Goal: Navigation & Orientation: Understand site structure

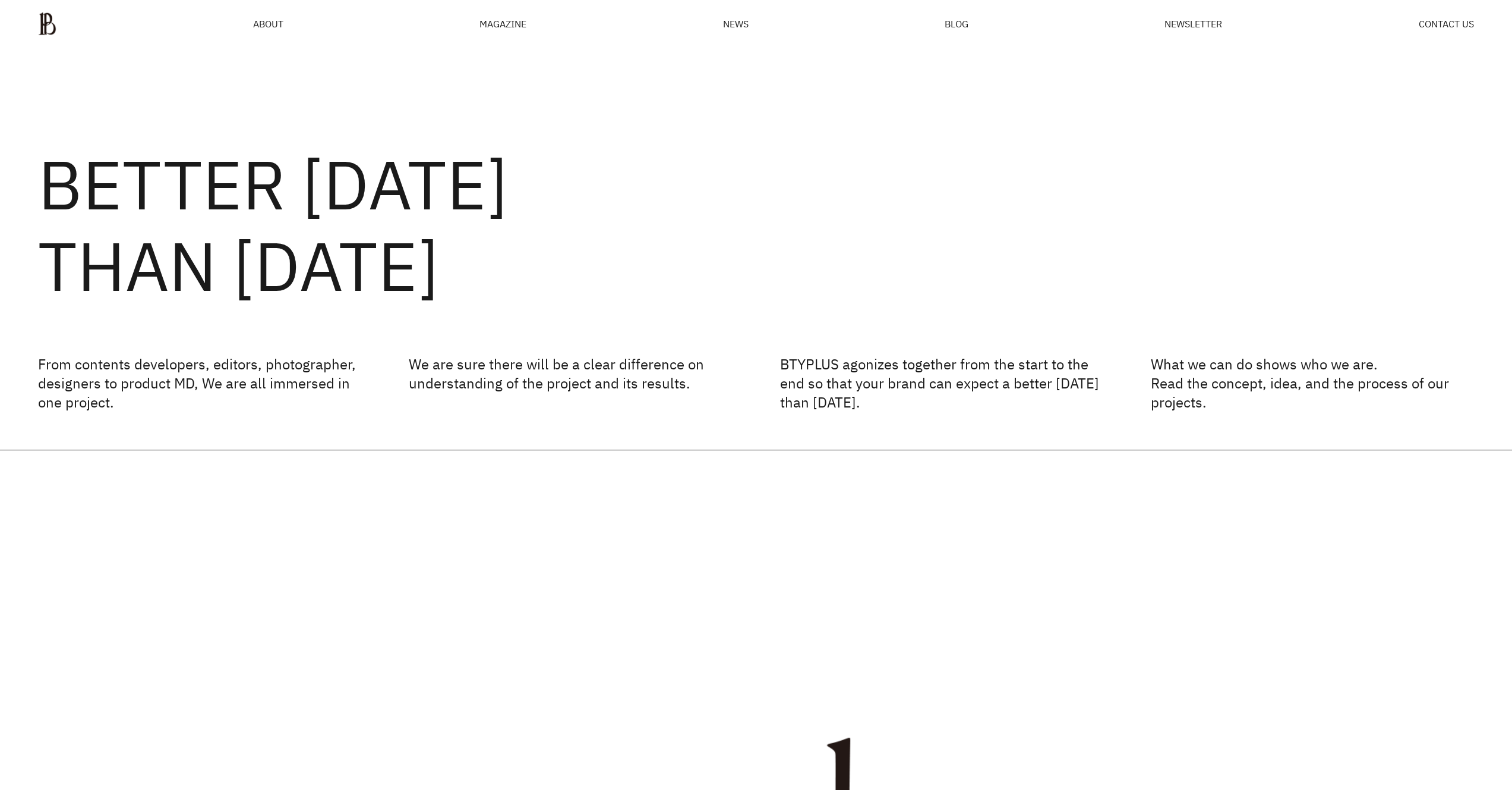
click at [265, 33] on ul "ABOUT MAGAZINE SEE ALL OFF THE REC INSIDE BTYPLUS CURATION NEWS BLOG NEWSLETTER…" at bounding box center [756, 24] width 1436 height 24
click at [268, 25] on span "ABOUT" at bounding box center [268, 24] width 31 height 10
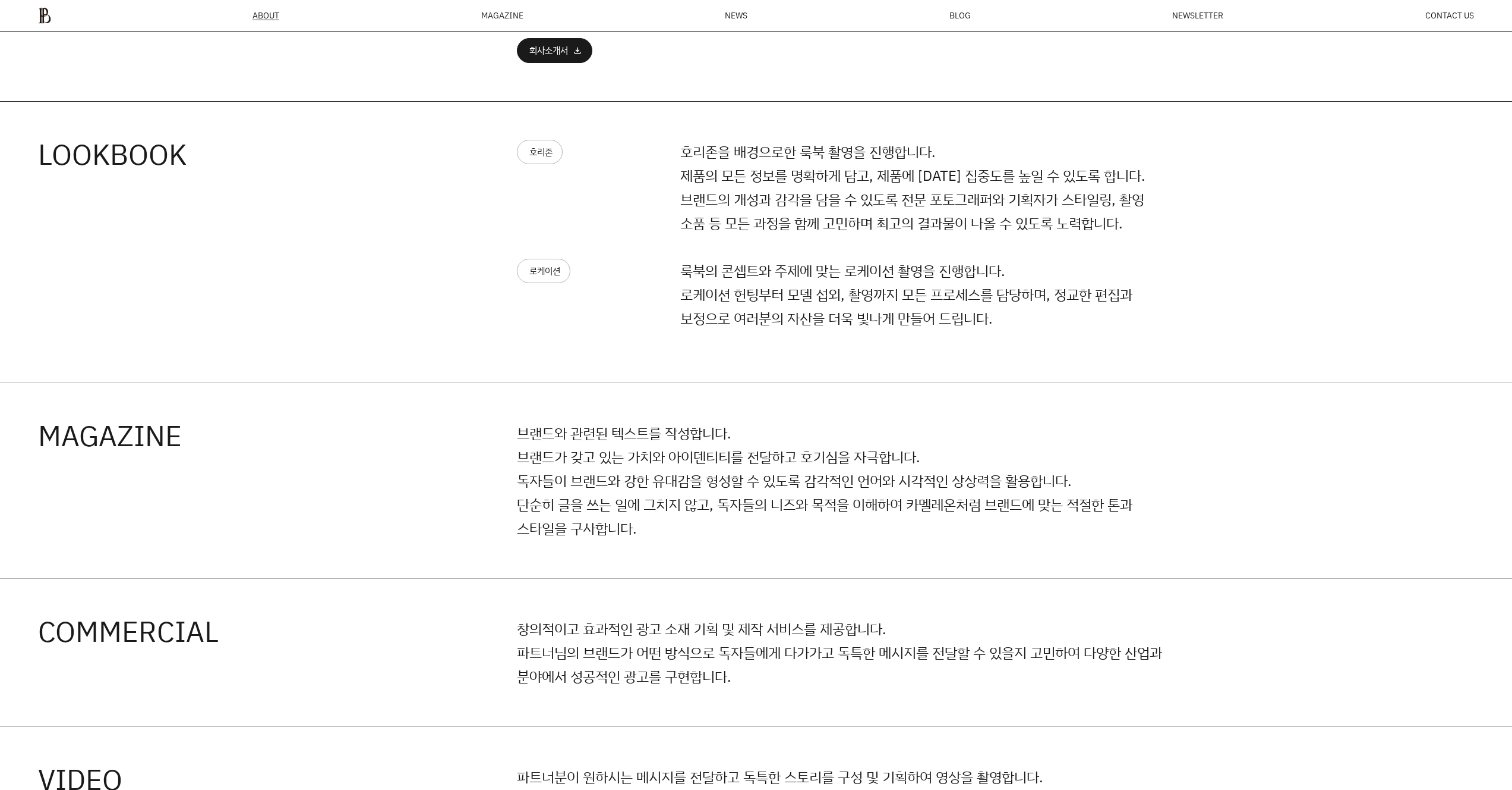
scroll to position [1133, 0]
click at [564, 255] on div "호리존 호리존을 배경으로한 룩북 촬영을 진행합니다. 제품의 모든 정보를 명확하게 담고, 제품에 대한 집중도를 높일 수 있도록 합니다. 브랜드의…" at bounding box center [844, 198] width 653 height 118
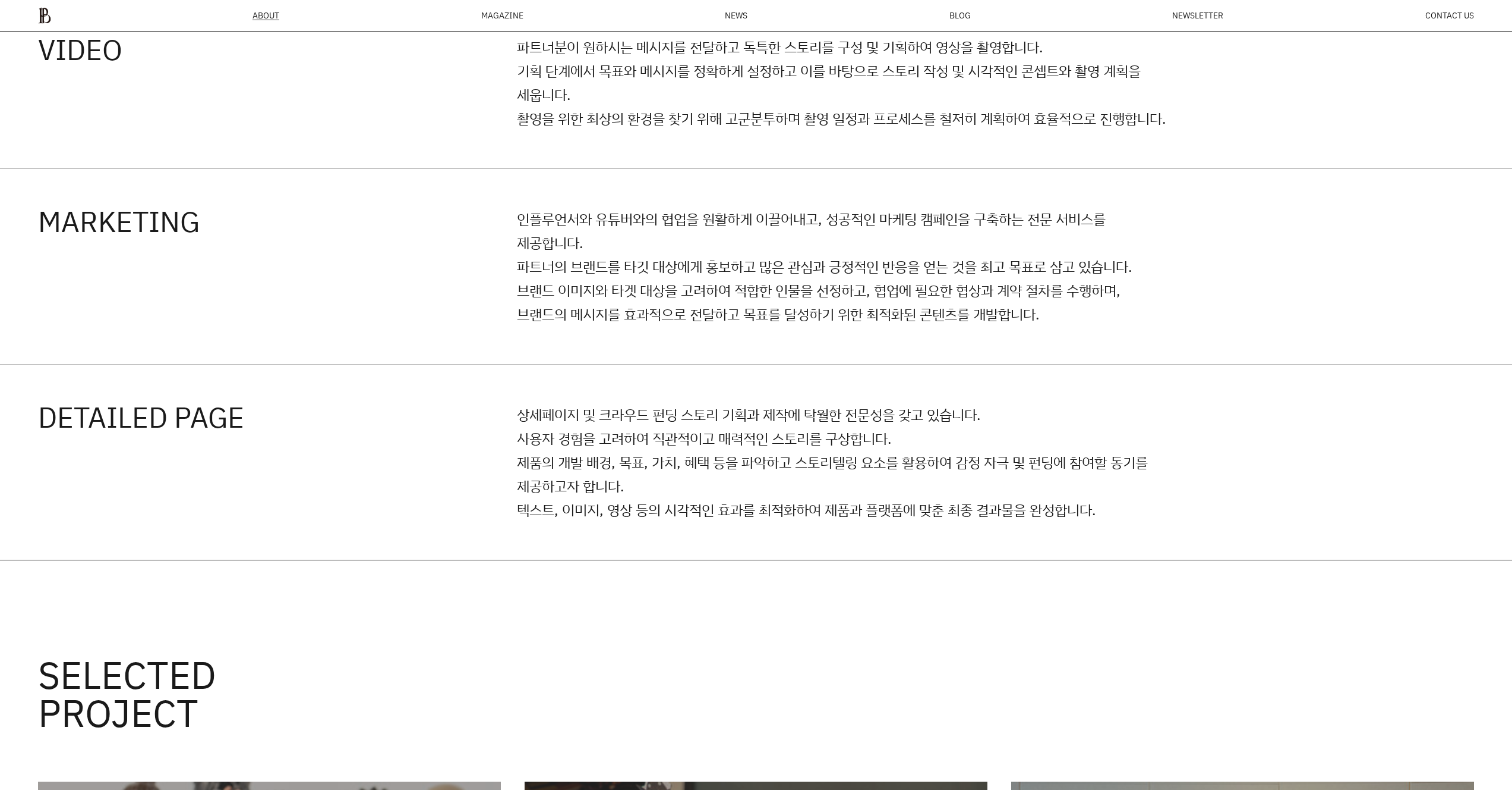
scroll to position [1092, 0]
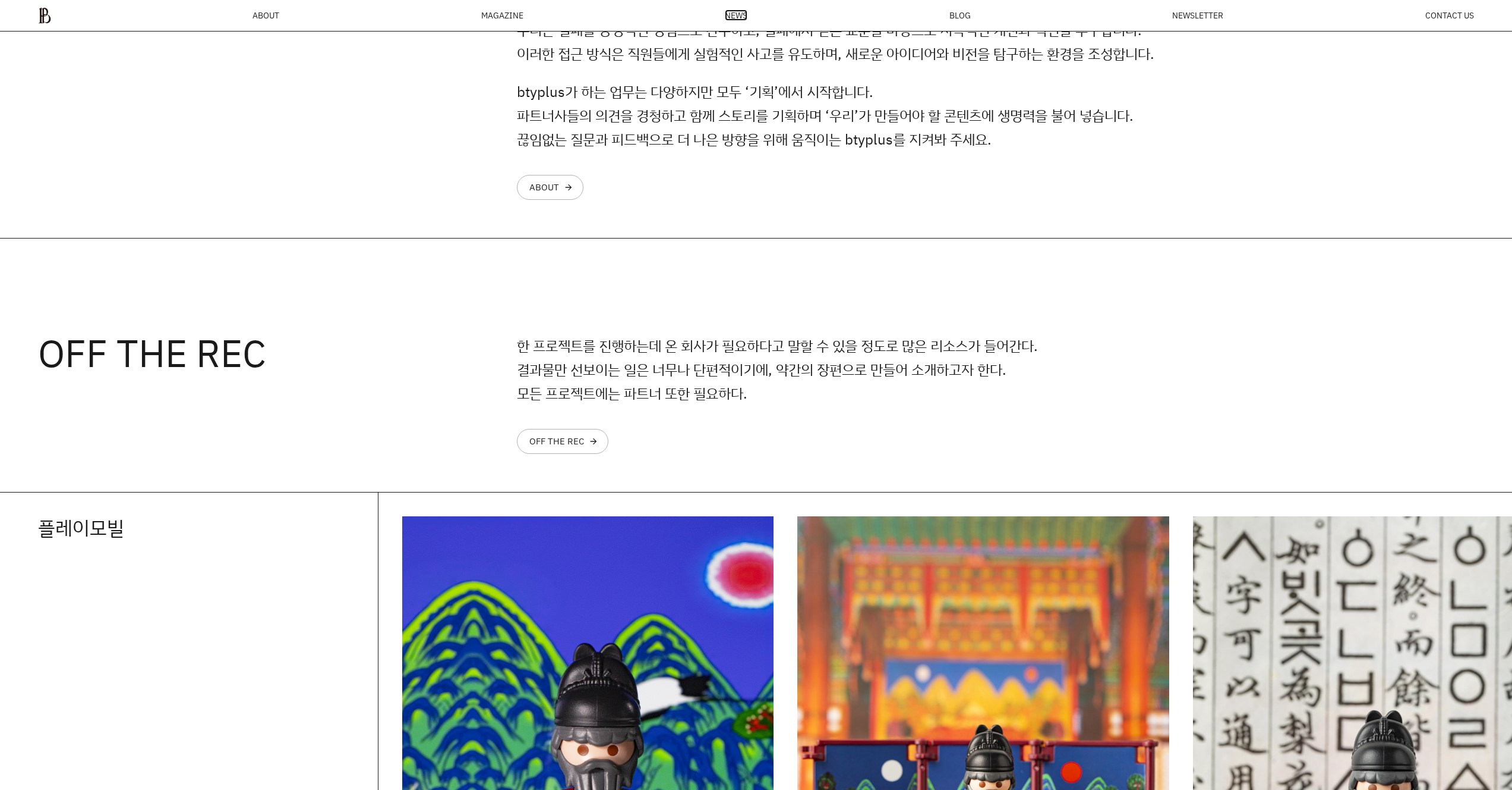
scroll to position [1853, 0]
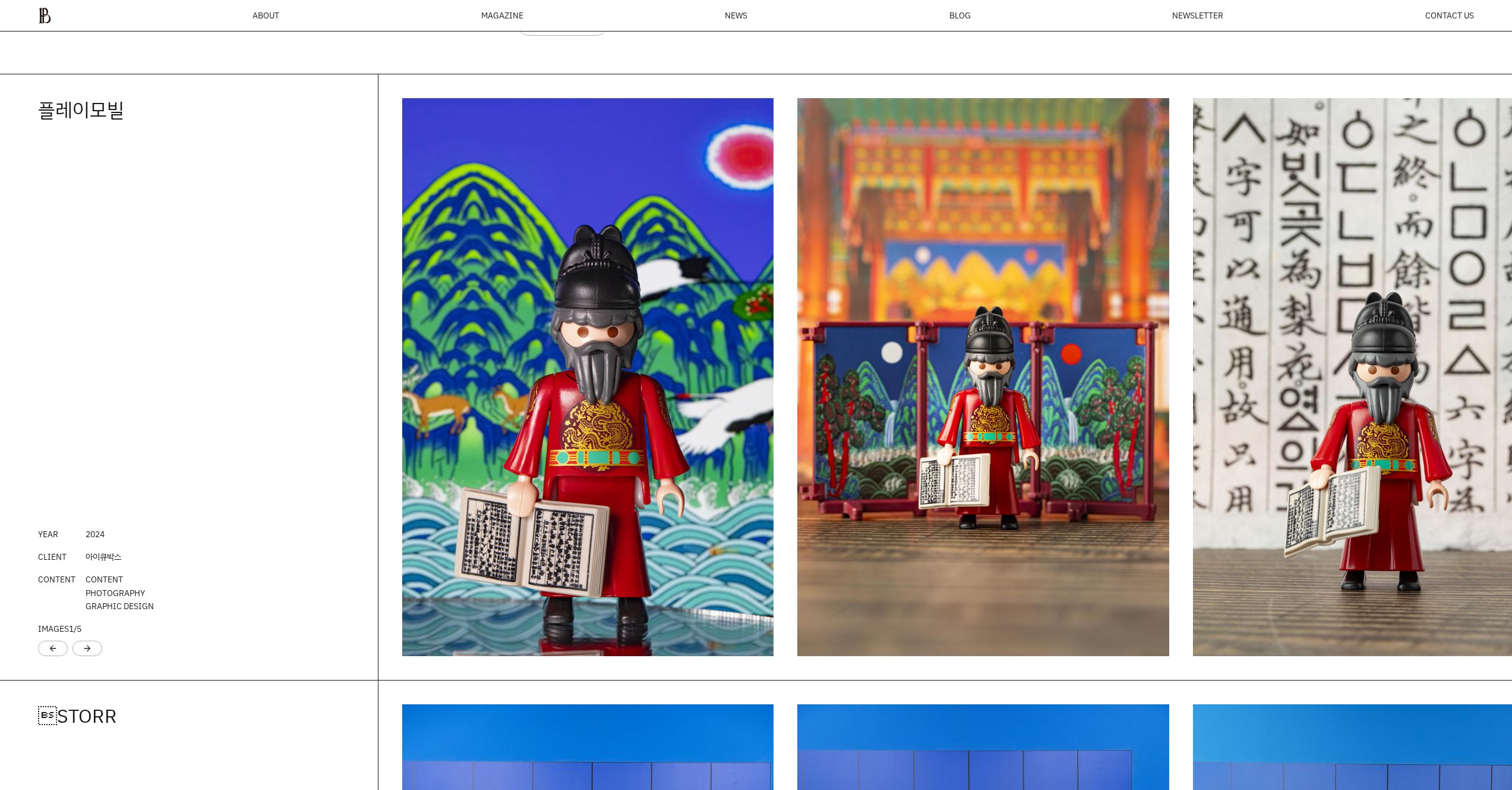
click at [723, 22] on ul "ABOUT MAGAZINE SEE ALL OFF THE REC INSIDE BTYPLUS CURATION NEWS BLOG NEWSLETTER…" at bounding box center [756, 15] width 1436 height 17
click at [728, 16] on span "NEWS" at bounding box center [736, 15] width 23 height 8
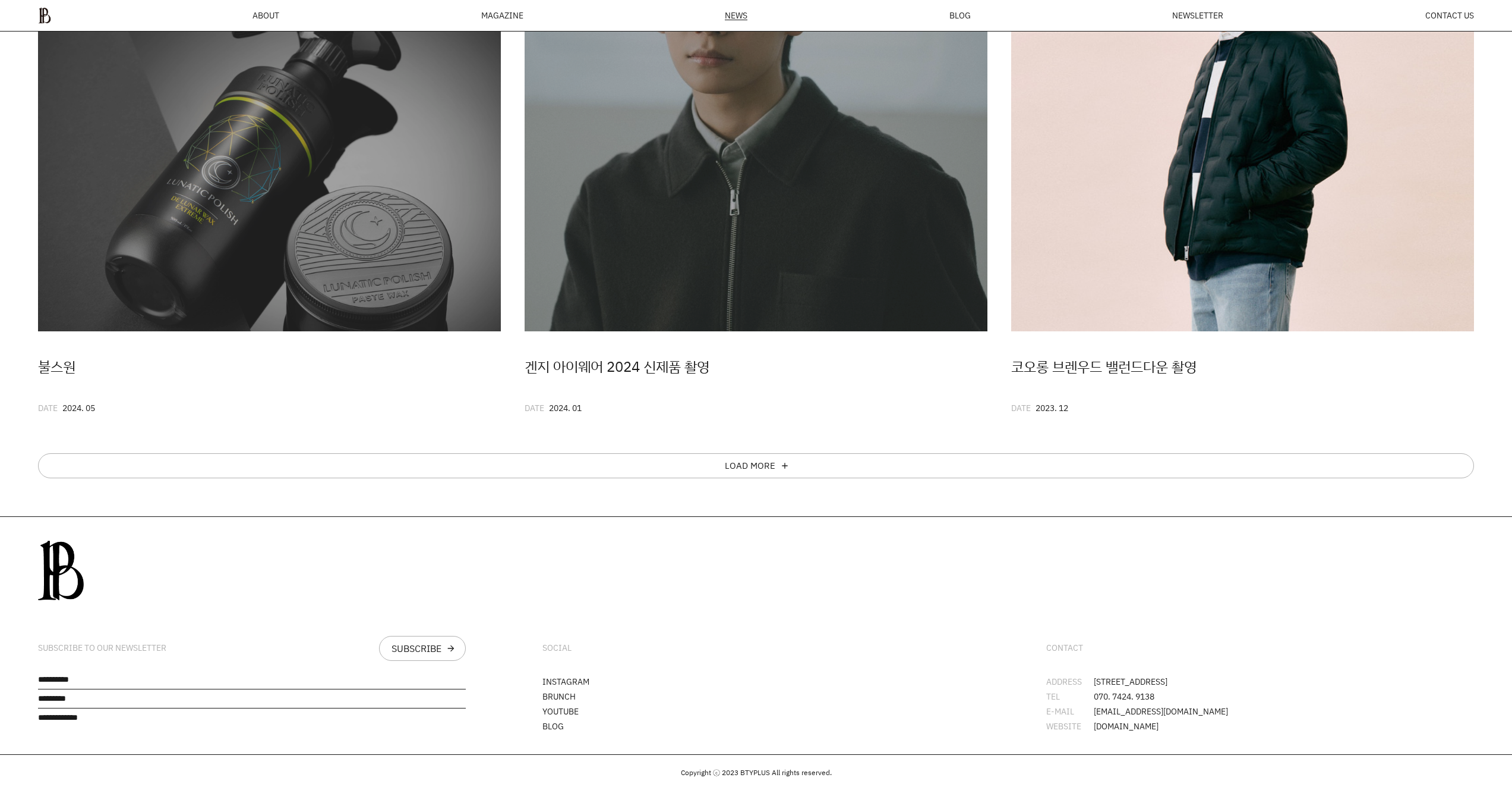
scroll to position [924, 0]
